Goal: Find specific page/section: Find specific page/section

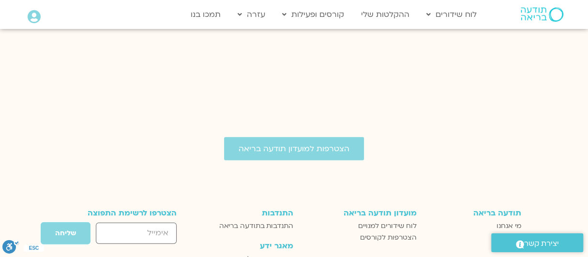
scroll to position [1507, 0]
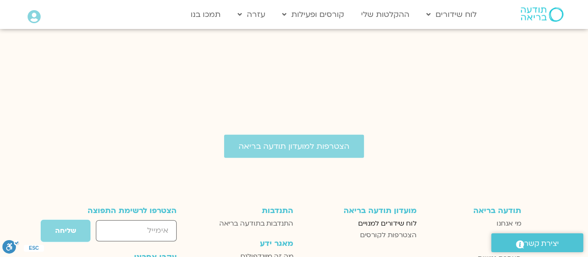
click at [387, 218] on span "לוח שידורים למנויים" at bounding box center [387, 224] width 59 height 12
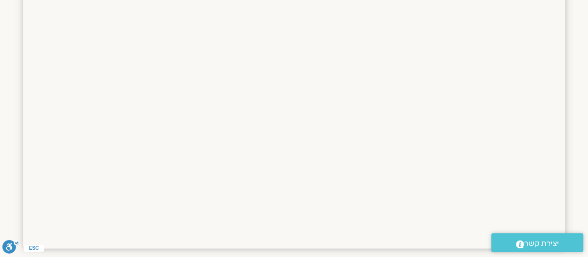
scroll to position [1238, 0]
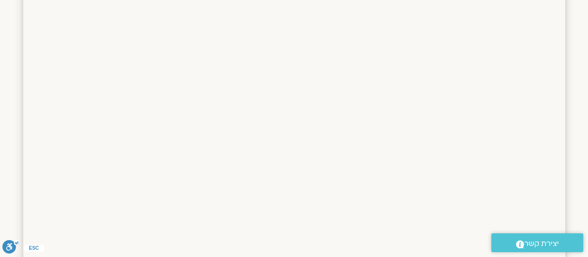
drag, startPoint x: 592, startPoint y: 46, endPoint x: 587, endPoint y: 184, distance: 137.5
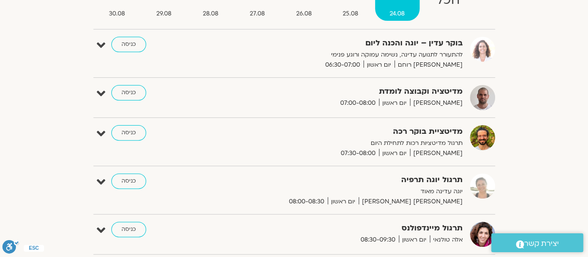
scroll to position [0, 0]
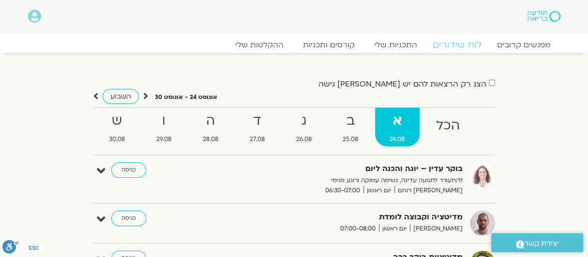
click at [454, 46] on link "לוח שידורים" at bounding box center [457, 45] width 73 height 12
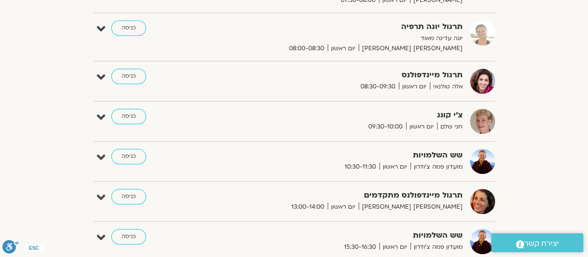
scroll to position [284, 0]
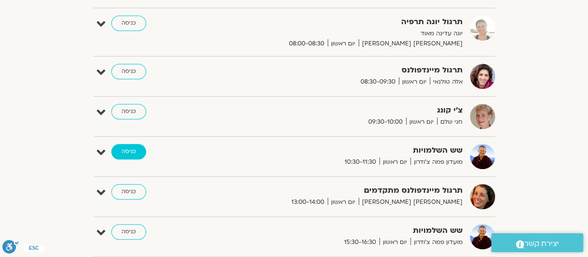
click at [133, 147] on link "כניסה" at bounding box center [128, 151] width 35 height 15
